Goal: Find specific page/section: Find specific page/section

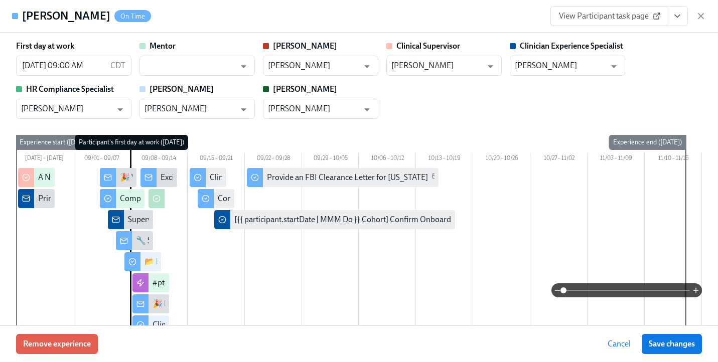
scroll to position [0, 4382]
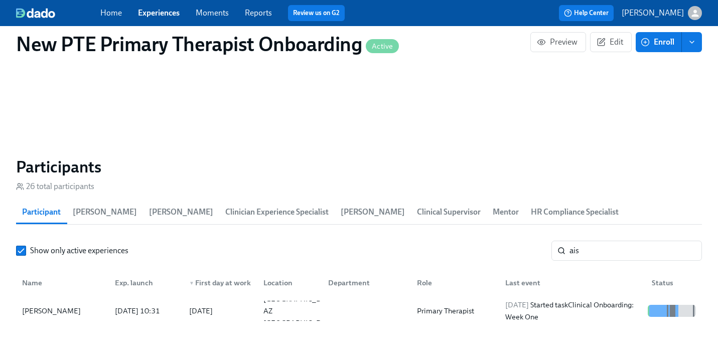
click at [156, 16] on link "Experiences" at bounding box center [159, 13] width 42 height 10
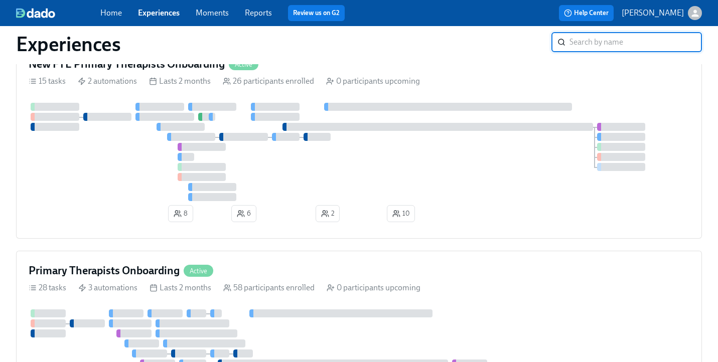
scroll to position [423, 0]
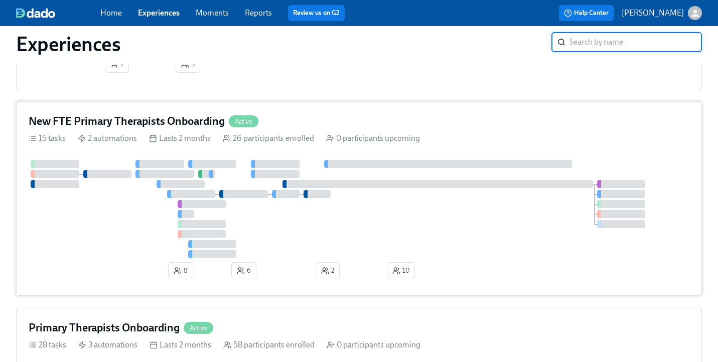
click at [299, 128] on div "New FTE Primary Therapists Onboarding Active" at bounding box center [359, 121] width 661 height 15
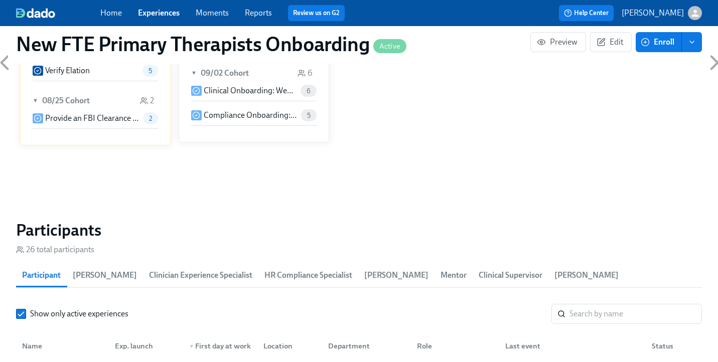
scroll to position [782, 0]
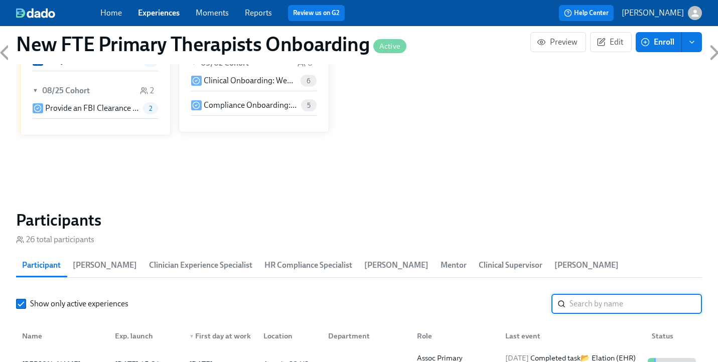
click at [608, 294] on input "search" at bounding box center [636, 304] width 133 height 20
type input "jaelle"
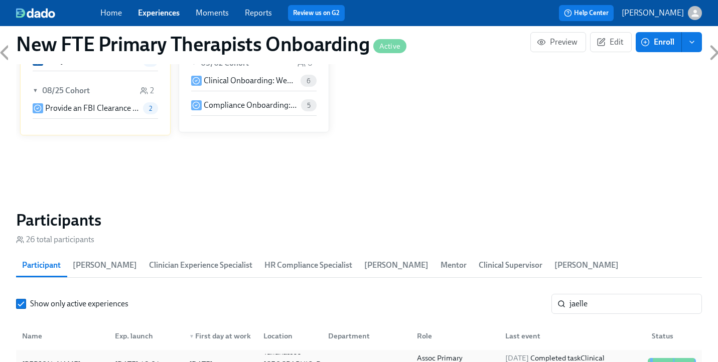
click at [83, 354] on div "[PERSON_NAME]" at bounding box center [62, 364] width 89 height 20
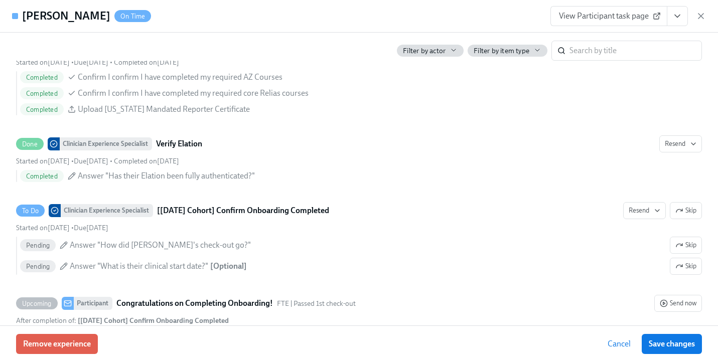
scroll to position [2070, 0]
